Goal: Obtain resource: Obtain resource

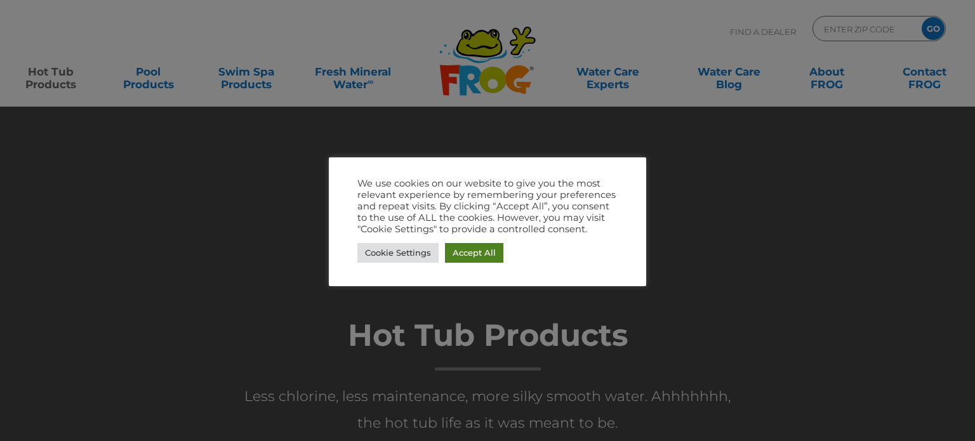
click at [459, 248] on link "Accept All" at bounding box center [474, 253] width 58 height 20
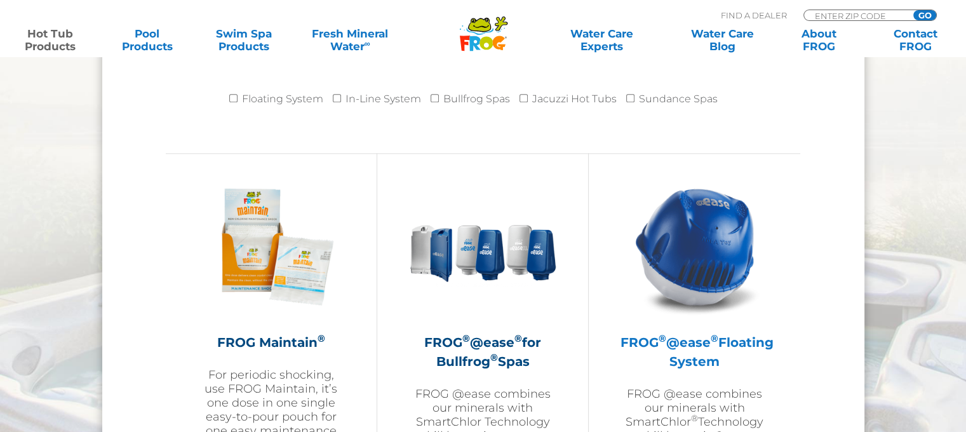
scroll to position [1397, 0]
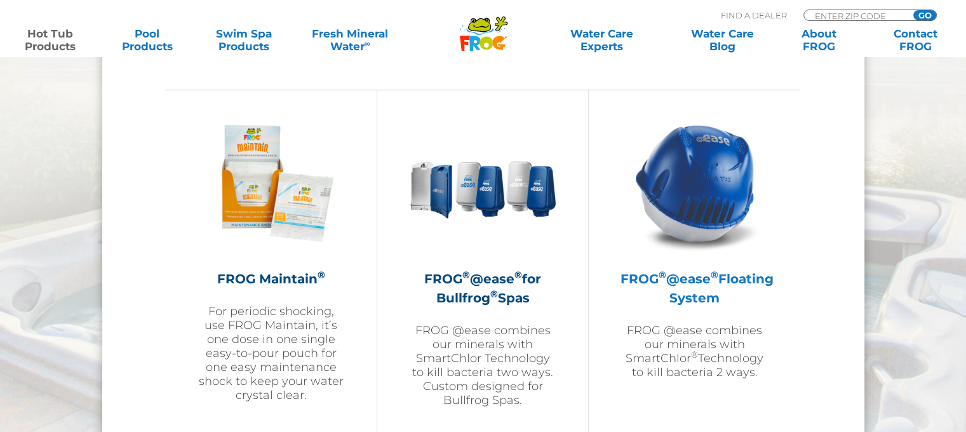
click at [666, 275] on sup "®" at bounding box center [662, 275] width 8 height 12
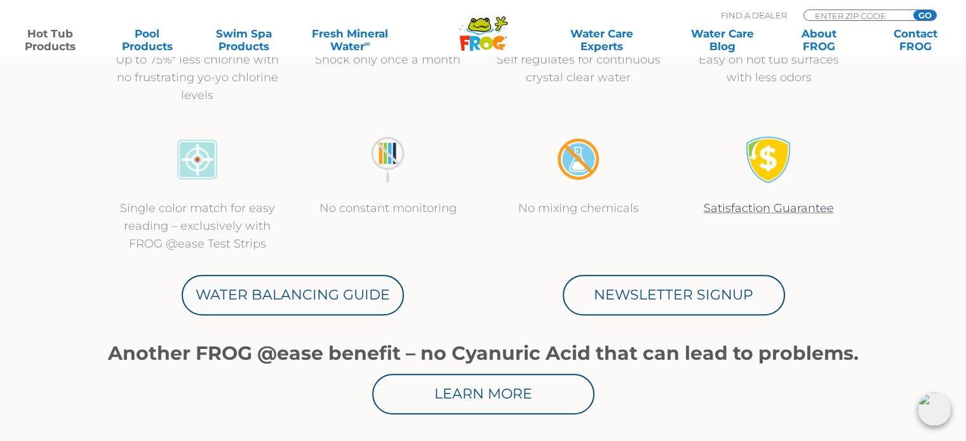
scroll to position [571, 0]
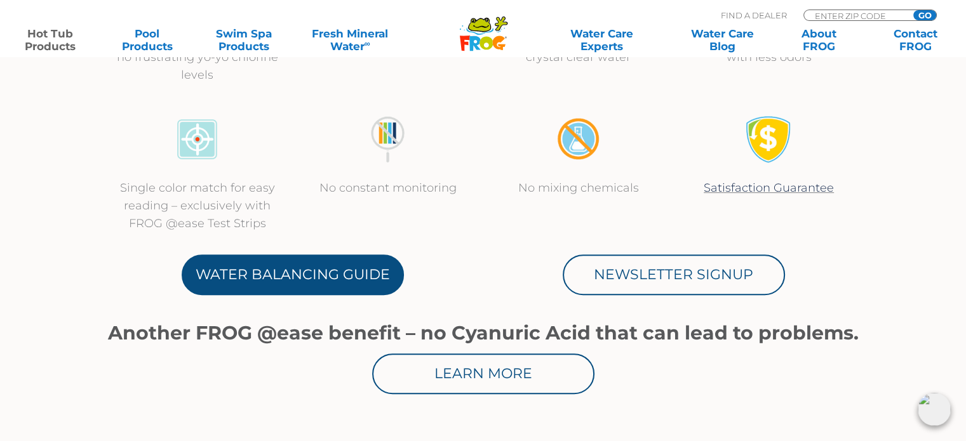
click at [307, 270] on link "Water Balancing Guide" at bounding box center [293, 275] width 222 height 41
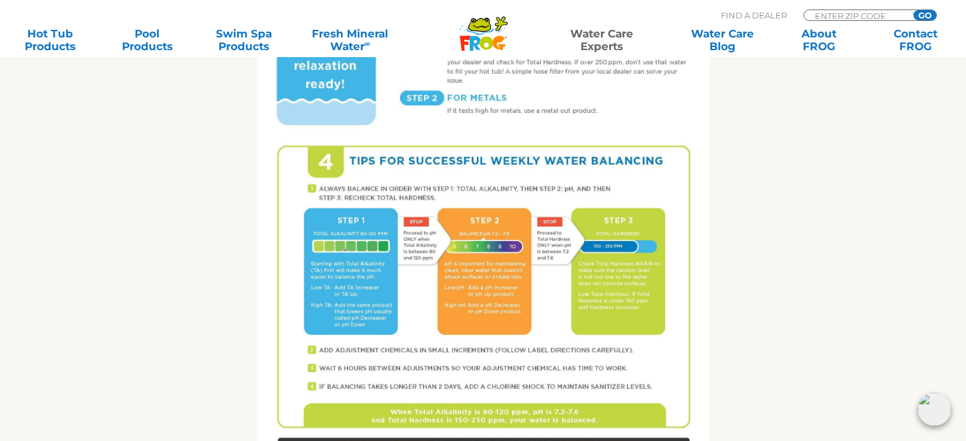
scroll to position [635, 0]
